Goal: Task Accomplishment & Management: Complete application form

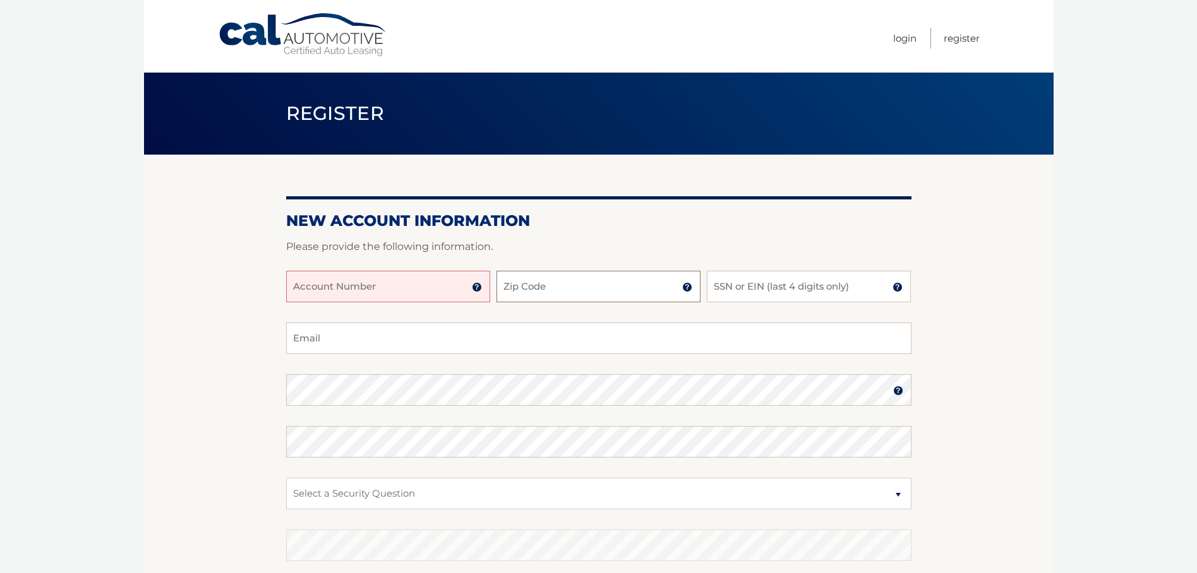
click at [568, 287] on input "Zip Code" at bounding box center [598, 287] width 204 height 32
type input "32955"
click at [807, 289] on input "SSN or EIN (last 4 digits only)" at bounding box center [809, 287] width 204 height 32
type input "0757"
click at [337, 341] on input "Email" at bounding box center [598, 339] width 625 height 32
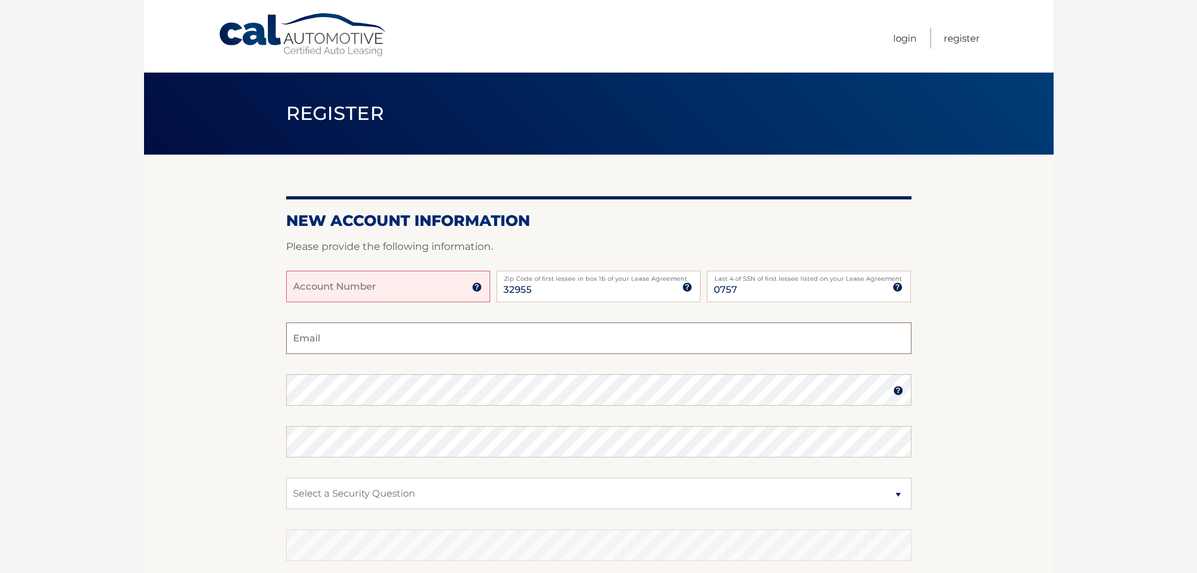
type input "[EMAIL_ADDRESS][DOMAIN_NAME]"
click at [901, 392] on img at bounding box center [898, 391] width 10 height 10
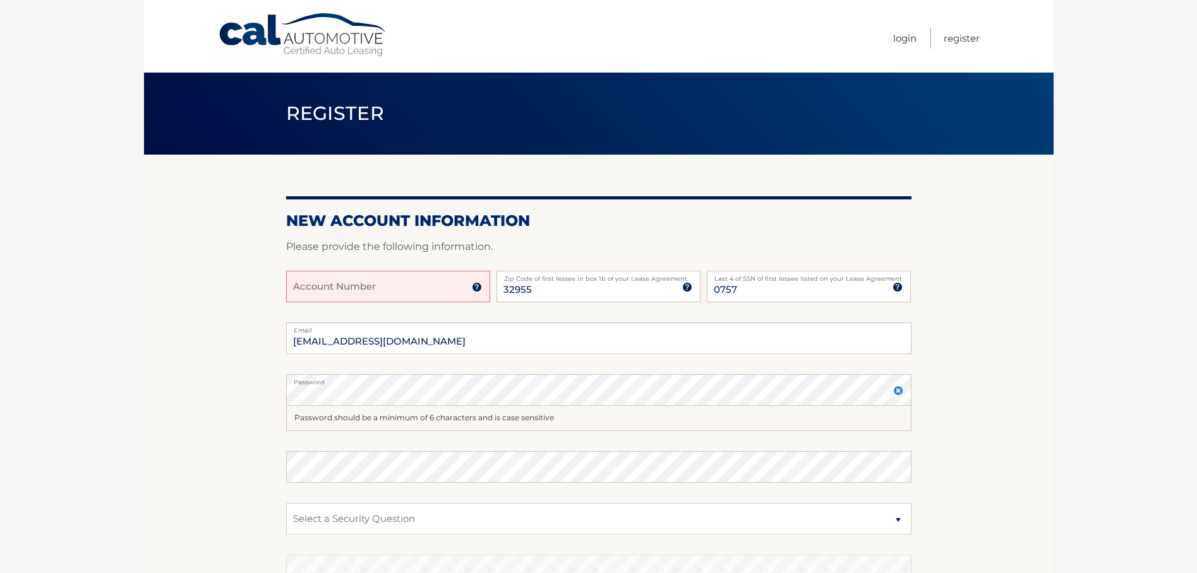
click at [899, 389] on img at bounding box center [898, 391] width 10 height 10
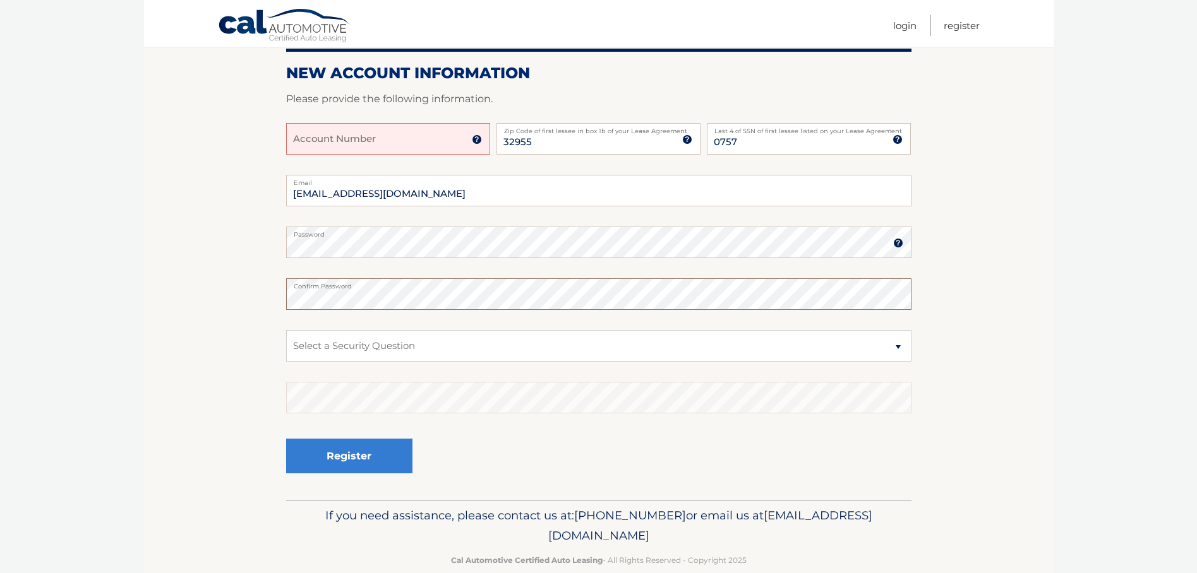
scroll to position [171, 0]
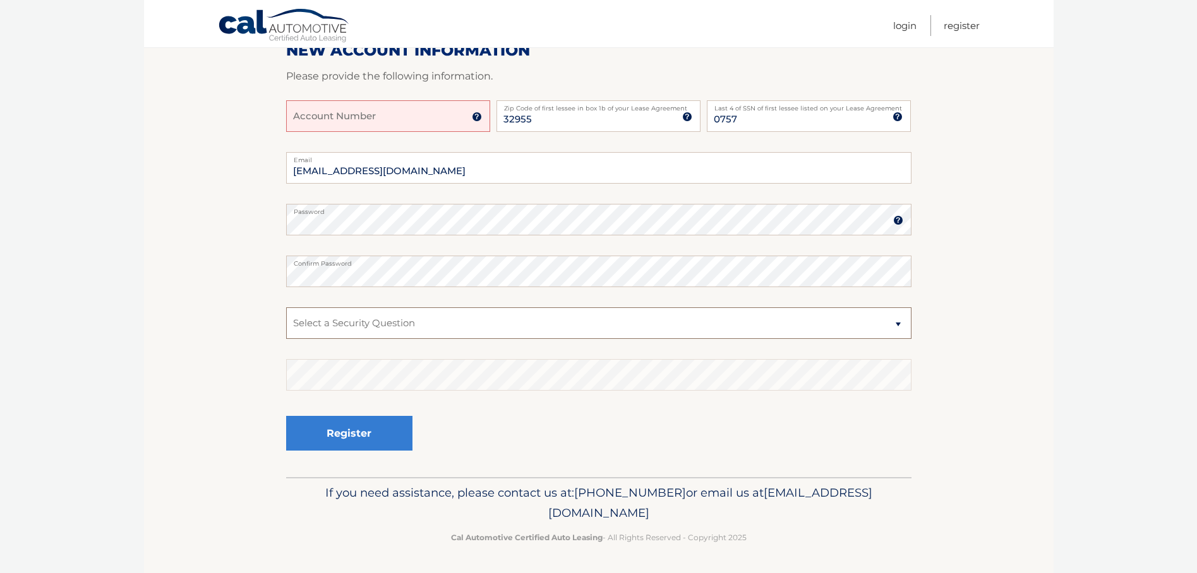
drag, startPoint x: 429, startPoint y: 323, endPoint x: 437, endPoint y: 327, distance: 8.8
click at [435, 326] on select "Select a Security Question What was the name of your elementary school? What is…" at bounding box center [598, 324] width 625 height 32
select select "1"
click at [286, 308] on select "Select a Security Question What was the name of your elementary school? What is…" at bounding box center [598, 324] width 625 height 32
click at [476, 116] on img at bounding box center [477, 117] width 10 height 10
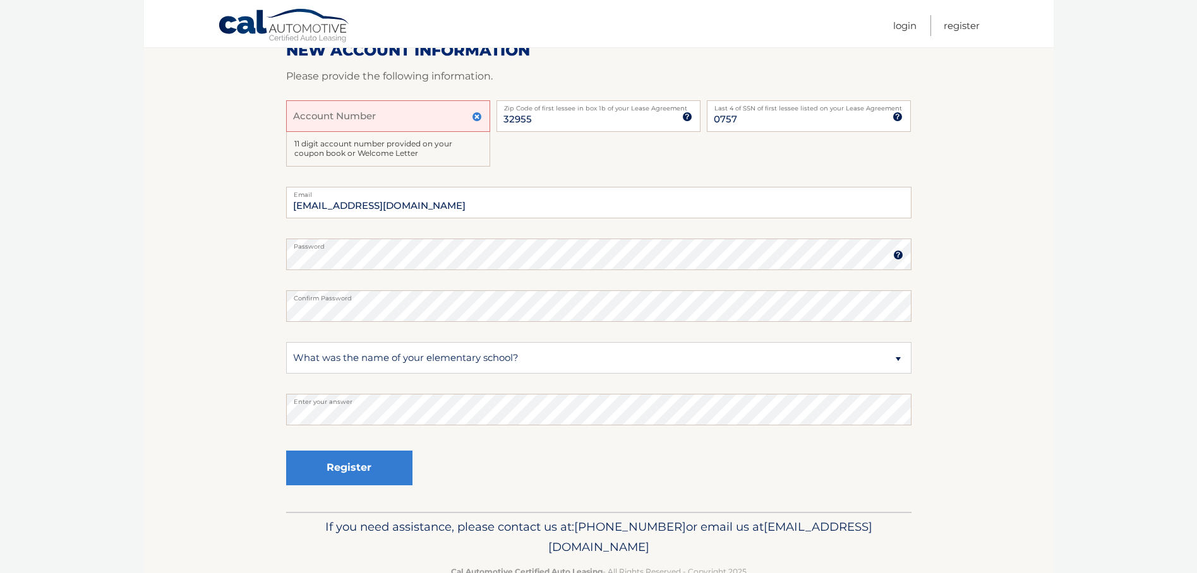
click at [402, 116] on input "Account Number" at bounding box center [388, 116] width 204 height 32
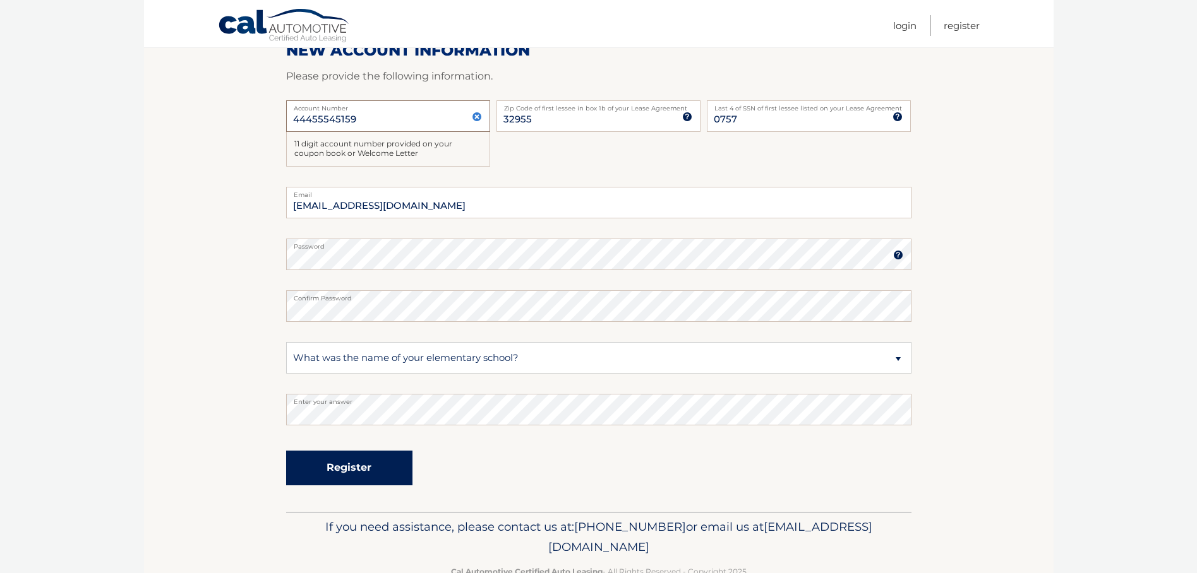
type input "44455545159"
click at [340, 465] on button "Register" at bounding box center [349, 468] width 126 height 35
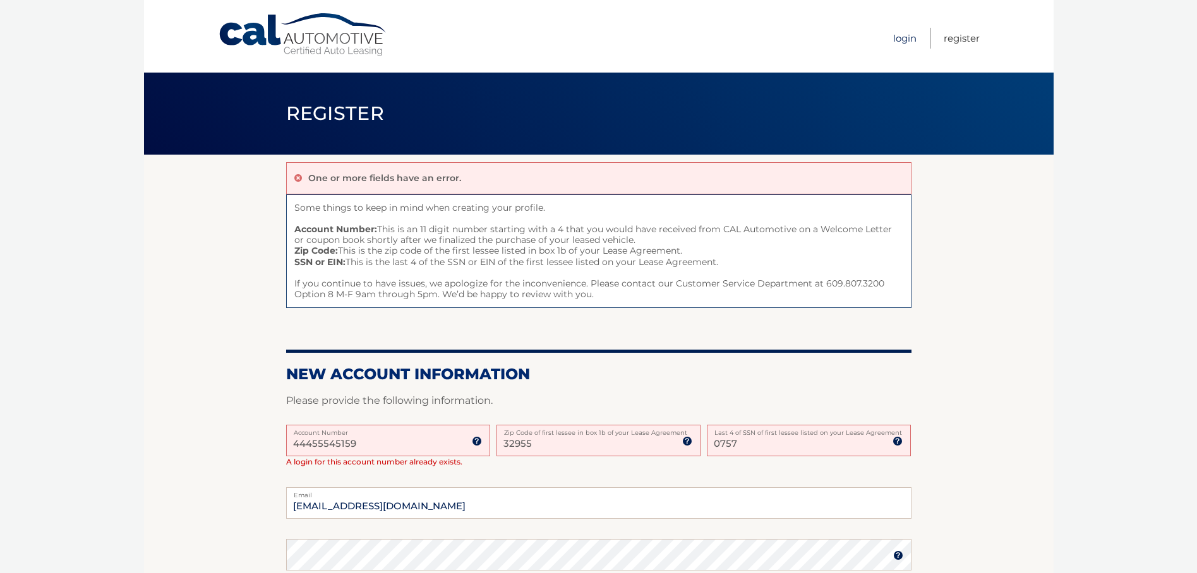
click at [906, 36] on link "Login" at bounding box center [904, 38] width 23 height 21
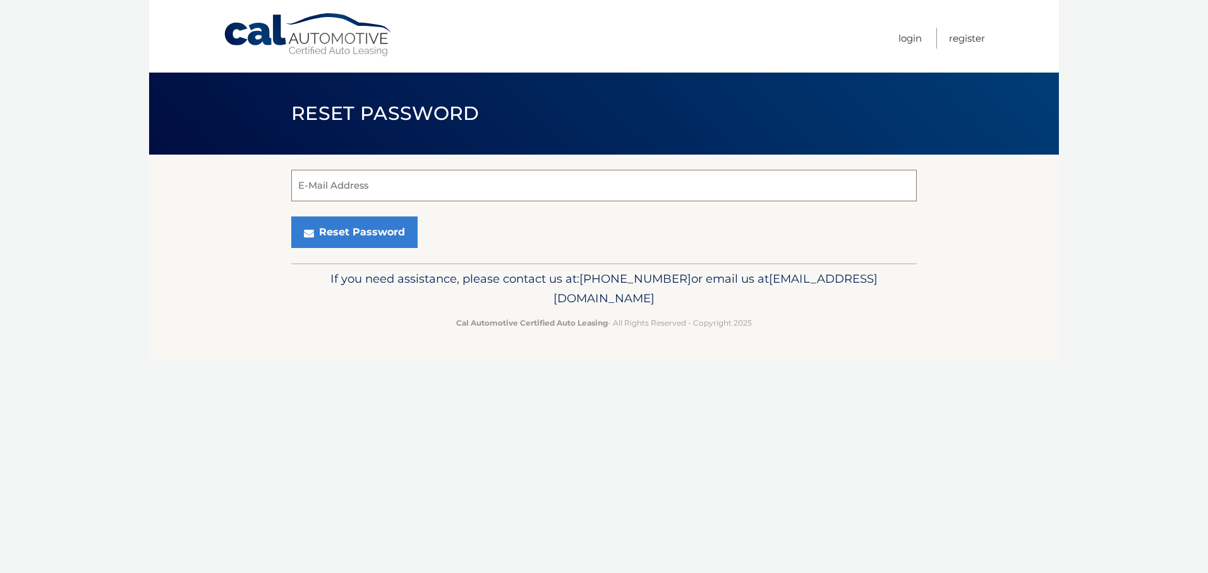
click at [406, 186] on input "E-Mail Address" at bounding box center [603, 186] width 625 height 32
type input "[EMAIL_ADDRESS][DOMAIN_NAME]"
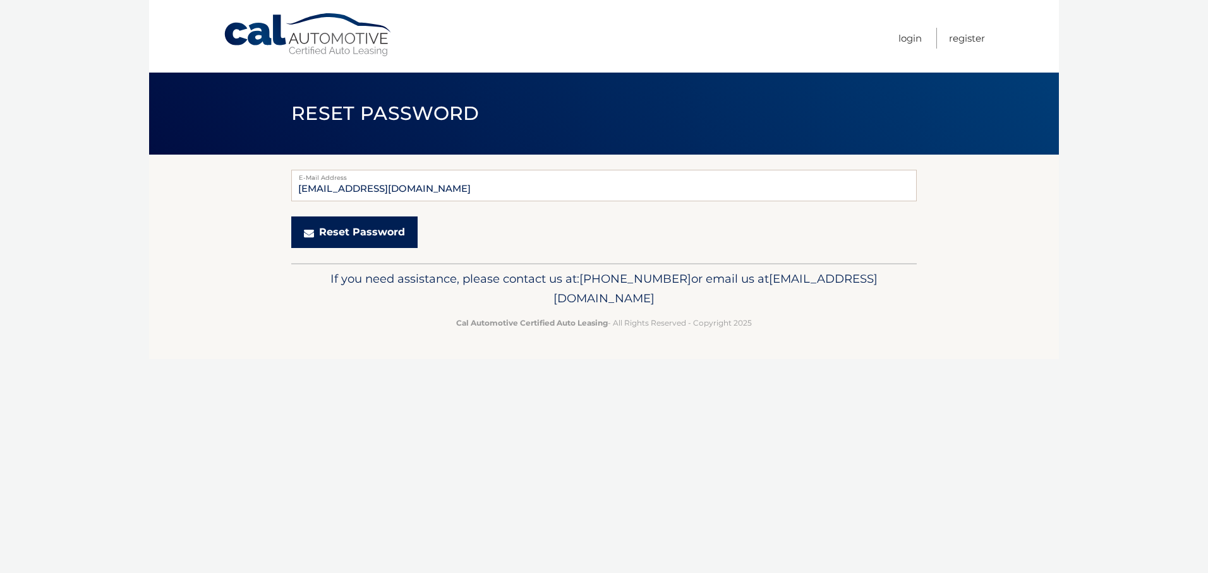
click at [359, 228] on button "Reset Password" at bounding box center [354, 233] width 126 height 32
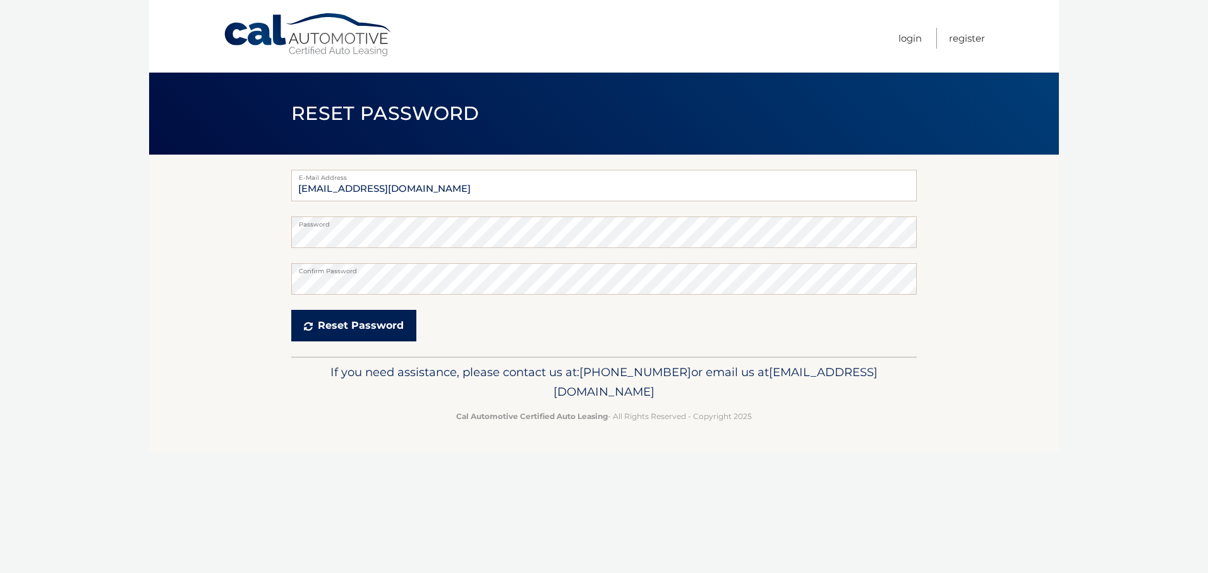
click at [356, 320] on button "Reset Password" at bounding box center [353, 326] width 125 height 32
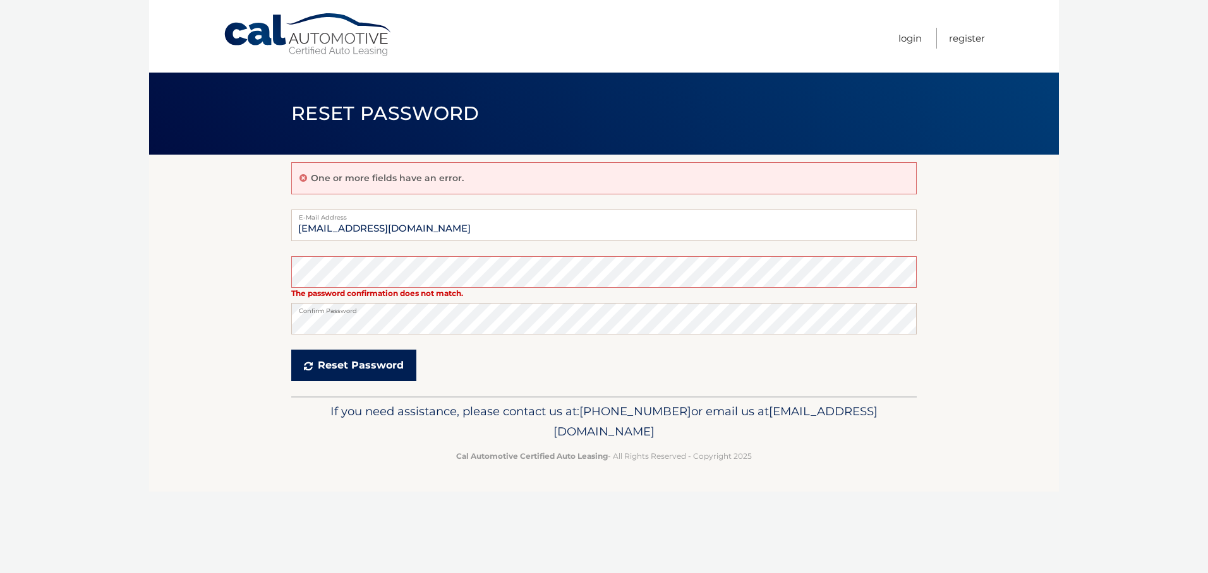
click at [359, 363] on button "Reset Password" at bounding box center [353, 366] width 125 height 32
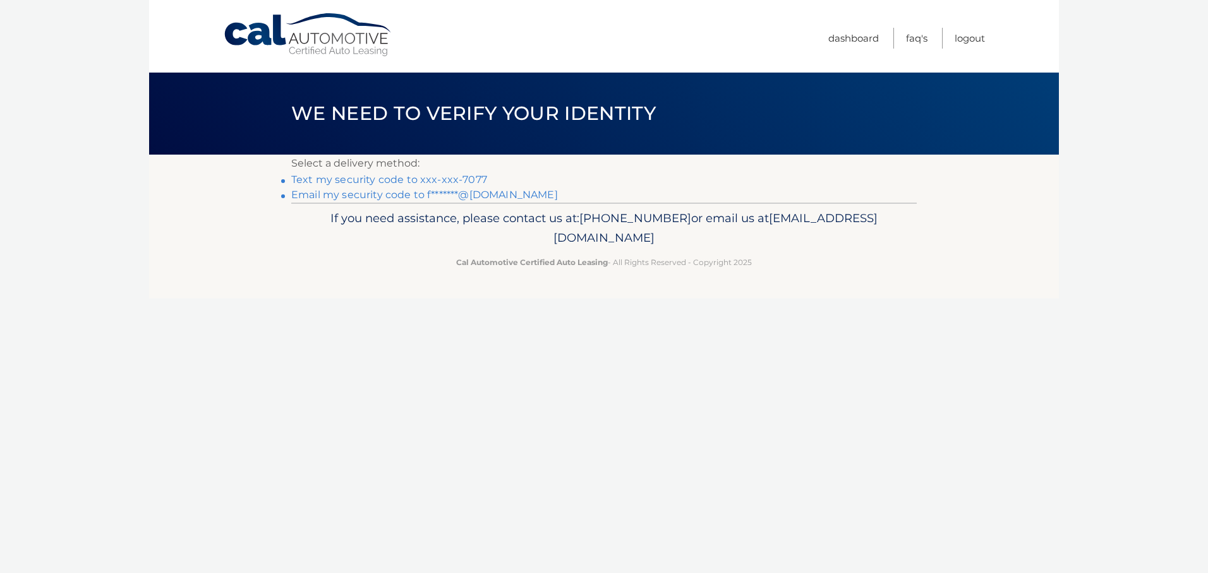
click at [419, 177] on link "Text my security code to xxx-xxx-7077" at bounding box center [389, 180] width 196 height 12
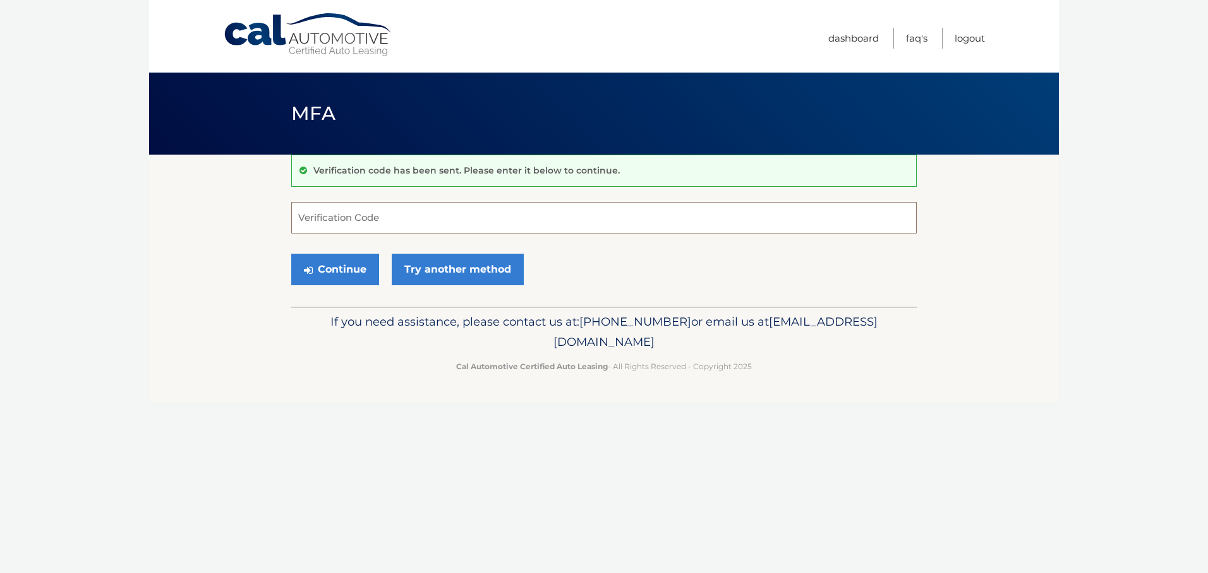
click at [335, 214] on input "Verification Code" at bounding box center [603, 218] width 625 height 32
type input "360696"
click at [338, 264] on button "Continue" at bounding box center [335, 270] width 88 height 32
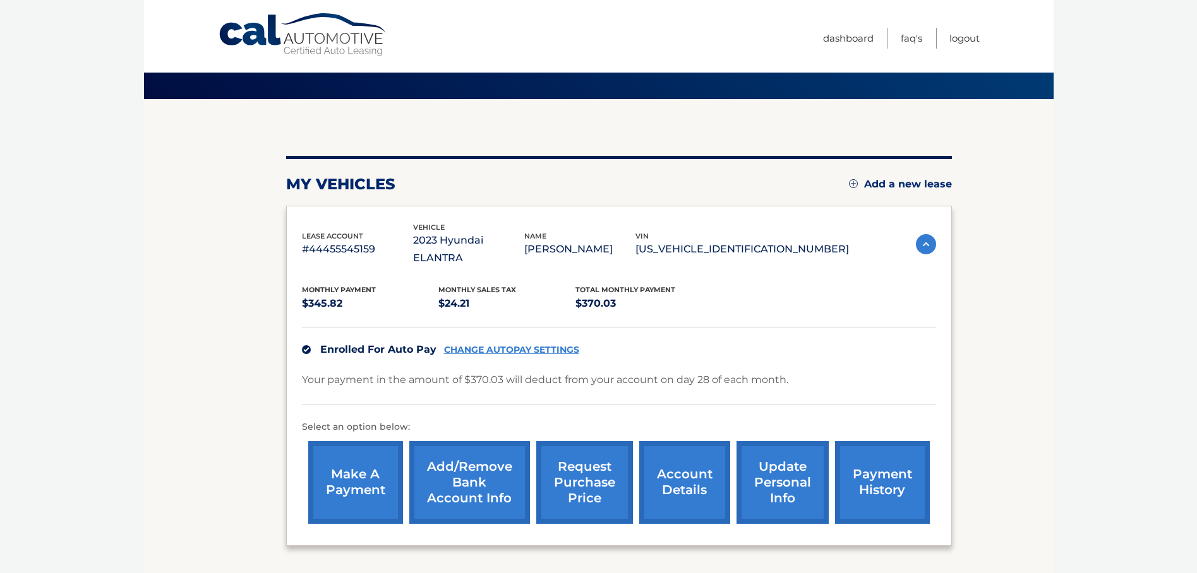
scroll to position [63, 0]
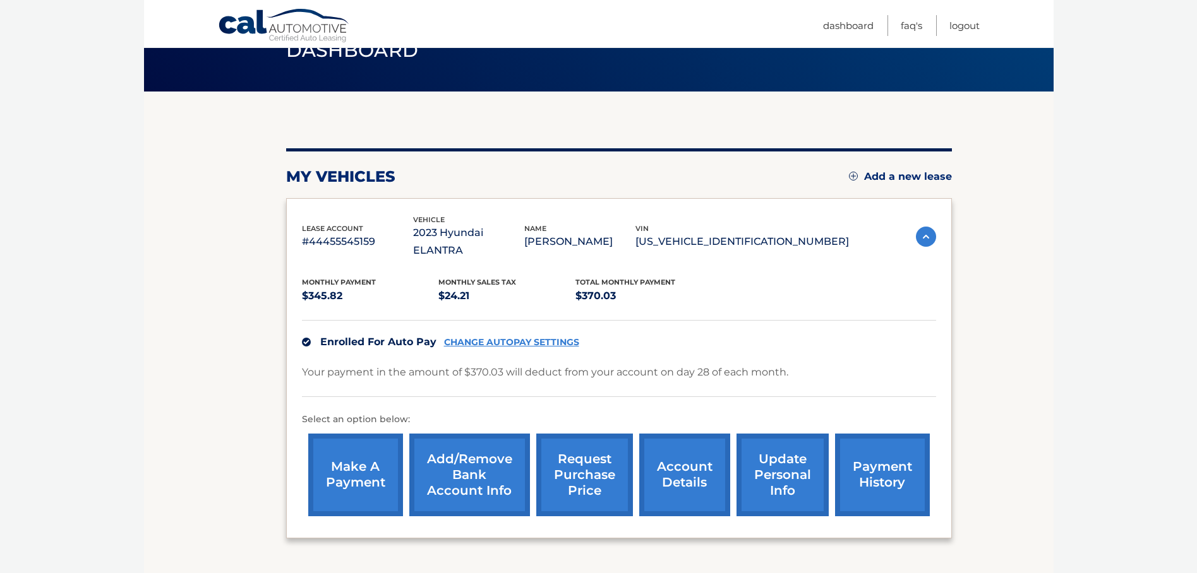
click at [899, 174] on link "Add a new lease" at bounding box center [900, 177] width 103 height 13
